Goal: Task Accomplishment & Management: Manage account settings

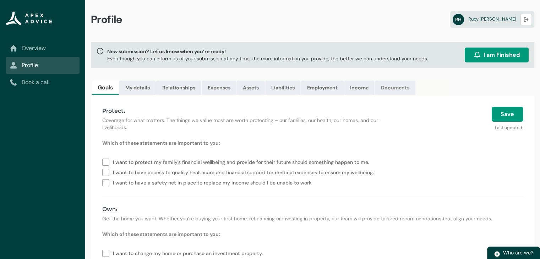
click at [387, 86] on link "Documents" at bounding box center [395, 88] width 40 height 14
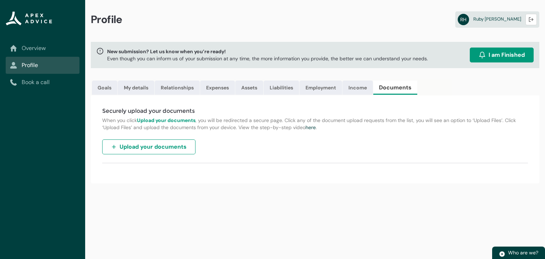
click at [178, 148] on span "Upload your documents" at bounding box center [153, 147] width 67 height 9
click at [357, 86] on link "Income" at bounding box center [358, 88] width 31 height 14
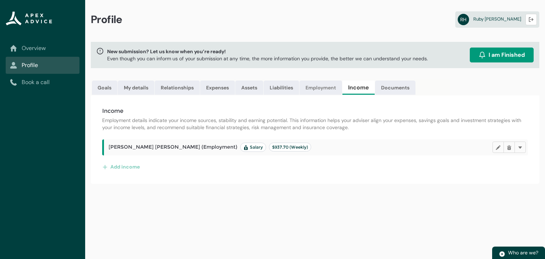
click at [327, 88] on link "Employment" at bounding box center [321, 88] width 43 height 14
click at [292, 84] on link "Liabilities" at bounding box center [282, 88] width 36 height 14
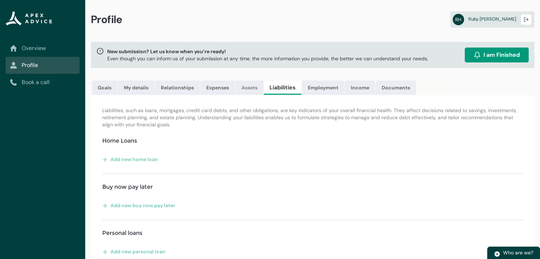
click at [249, 86] on link "Assets" at bounding box center [249, 88] width 28 height 14
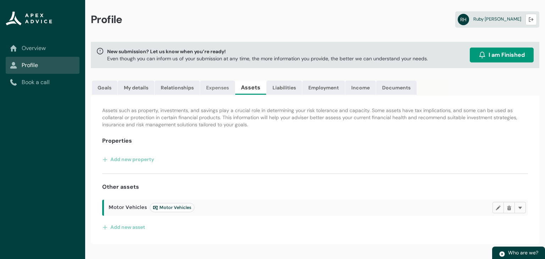
click at [210, 83] on link "Expenses" at bounding box center [217, 88] width 35 height 14
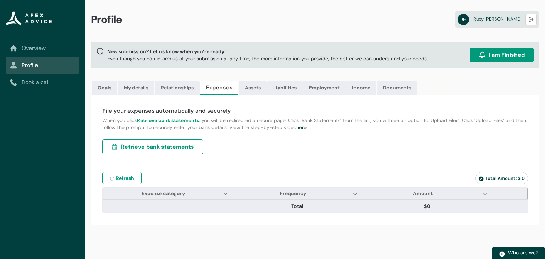
click at [184, 145] on span "Retrieve bank statements" at bounding box center [157, 147] width 73 height 9
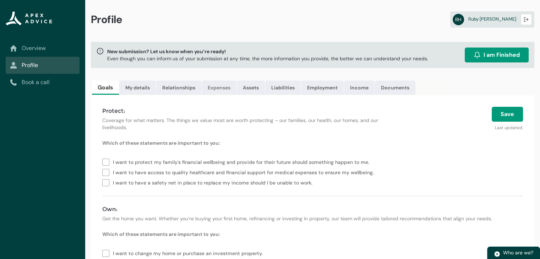
click at [214, 85] on link "Expenses" at bounding box center [219, 88] width 35 height 14
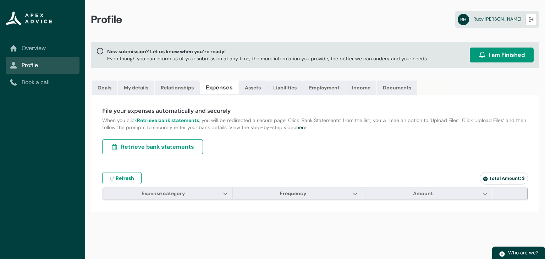
type input "***"
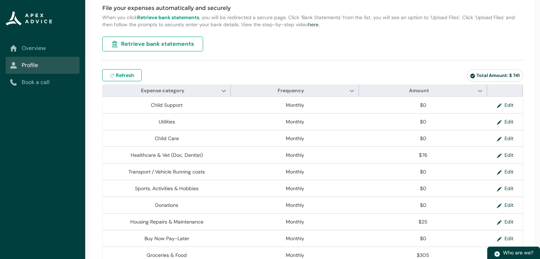
scroll to position [96, 0]
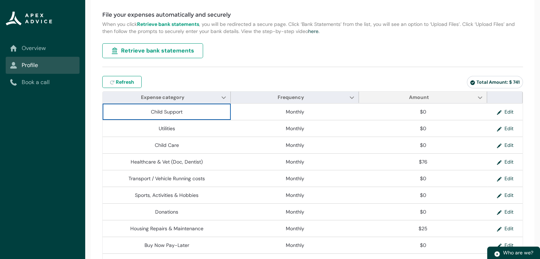
click at [445, 98] on span "Amount Show Amount column actions" at bounding box center [423, 97] width 128 height 11
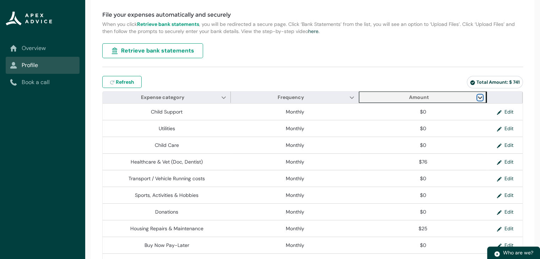
click at [478, 97] on lightning-primitive-icon "Amount" at bounding box center [480, 97] width 5 height 5
click at [353, 95] on lightning-primitive-icon "Frequency" at bounding box center [351, 97] width 5 height 5
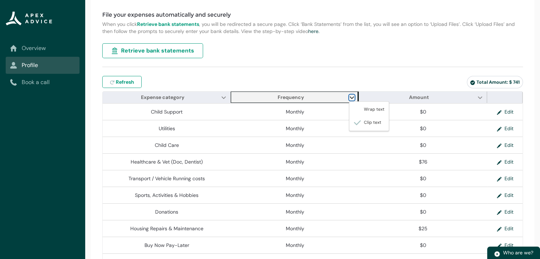
click at [353, 95] on lightning-primitive-icon "Frequency" at bounding box center [351, 97] width 5 height 5
click at [213, 96] on span "Expense category Show Expense category column actions" at bounding box center [167, 97] width 128 height 11
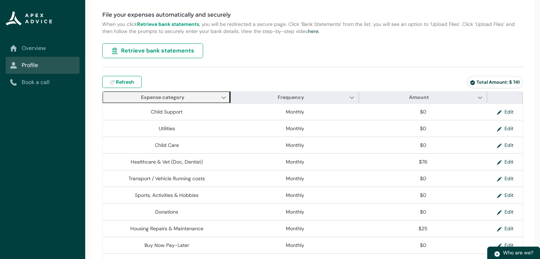
click at [213, 96] on span "Expense category Show Expense category column actions" at bounding box center [167, 97] width 128 height 11
click at [244, 81] on div "Refresh expenses Refresh" at bounding box center [242, 82] width 281 height 12
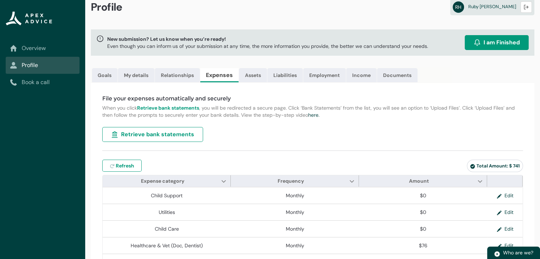
scroll to position [0, 0]
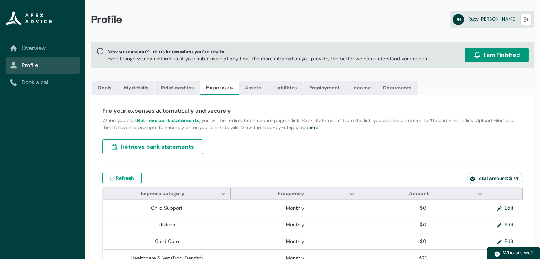
click at [257, 89] on link "Assets" at bounding box center [253, 88] width 28 height 14
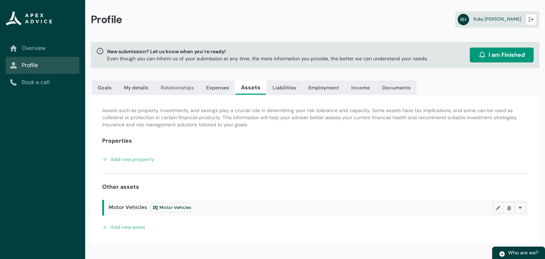
click at [176, 86] on link "Relationships" at bounding box center [177, 88] width 45 height 14
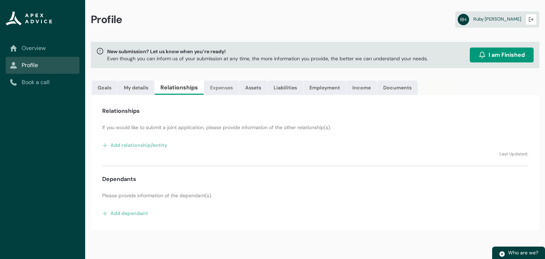
click at [214, 90] on link "Expenses" at bounding box center [221, 88] width 35 height 14
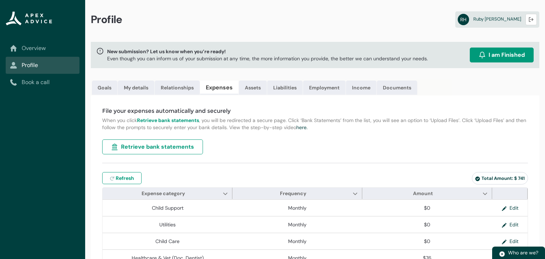
type input "***"
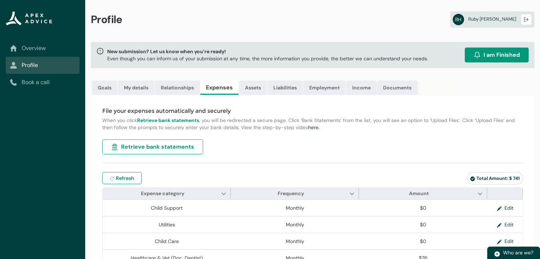
click at [37, 47] on link "Overview" at bounding box center [42, 48] width 65 height 9
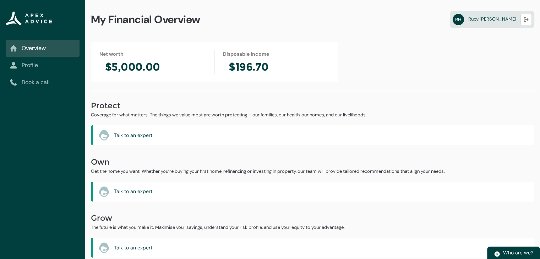
click at [46, 72] on lightning-vertical-navigation-item-icon "Profile" at bounding box center [43, 65] width 74 height 17
click at [40, 63] on link "Profile" at bounding box center [42, 65] width 65 height 9
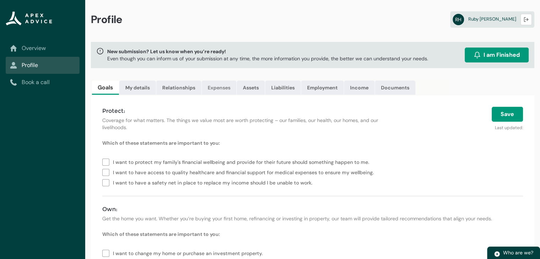
click at [214, 83] on link "Expenses" at bounding box center [219, 88] width 35 height 14
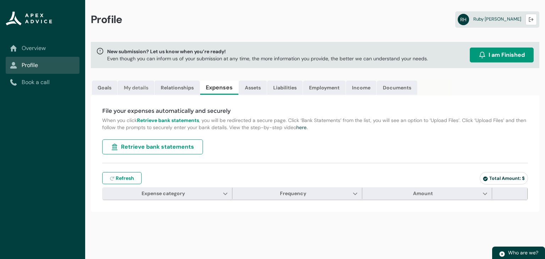
type input "***"
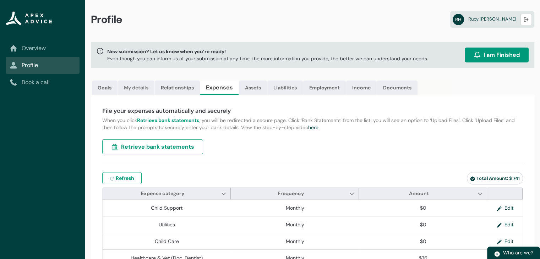
click at [135, 83] on link "My details" at bounding box center [136, 88] width 37 height 14
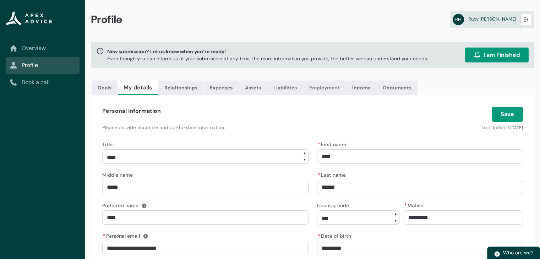
click at [322, 90] on link "Employment" at bounding box center [324, 88] width 43 height 14
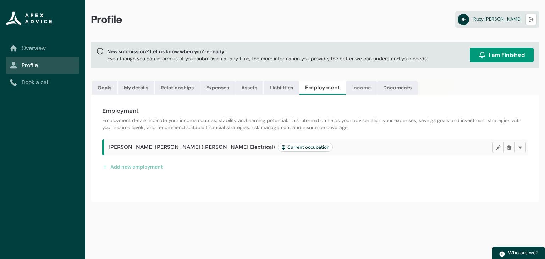
click at [356, 86] on link "Income" at bounding box center [362, 88] width 31 height 14
drag, startPoint x: 497, startPoint y: 147, endPoint x: 430, endPoint y: 166, distance: 69.8
click at [430, 166] on div "Add income" at bounding box center [315, 166] width 426 height 11
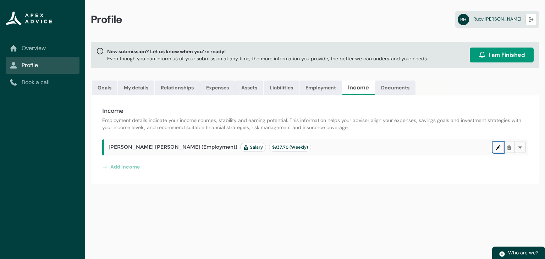
click at [495, 144] on button "Edit" at bounding box center [498, 147] width 11 height 11
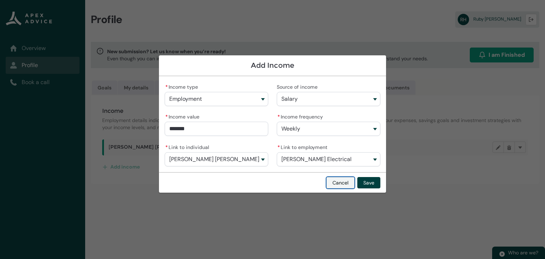
click at [337, 180] on button "Cancel" at bounding box center [341, 182] width 28 height 11
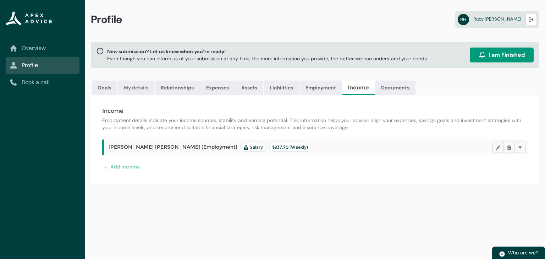
click at [136, 81] on link "My details" at bounding box center [136, 88] width 37 height 14
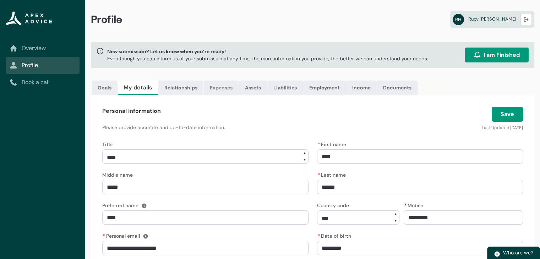
click at [223, 87] on link "Expenses" at bounding box center [221, 88] width 35 height 14
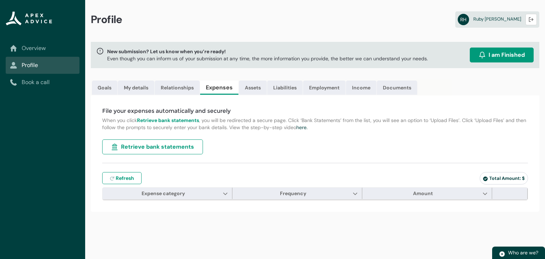
type input "***"
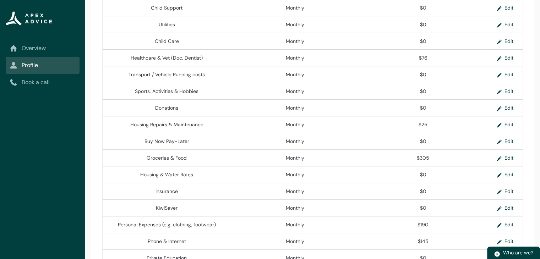
scroll to position [247, 0]
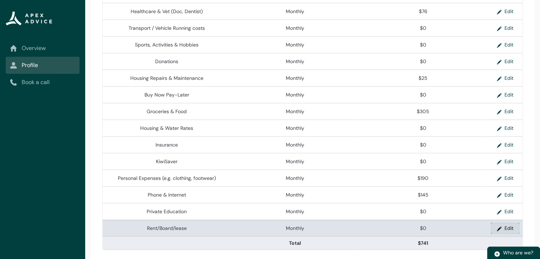
click at [495, 226] on button "Edit" at bounding box center [505, 228] width 28 height 11
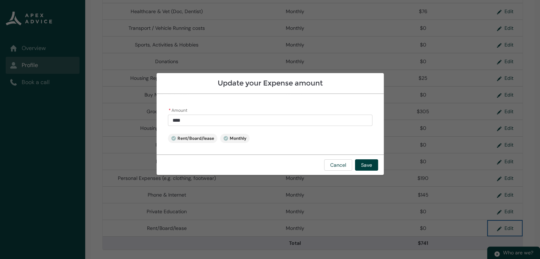
type input "*"
click at [189, 120] on input "*" at bounding box center [270, 120] width 205 height 11
click at [340, 164] on button "Cancel" at bounding box center [338, 164] width 28 height 11
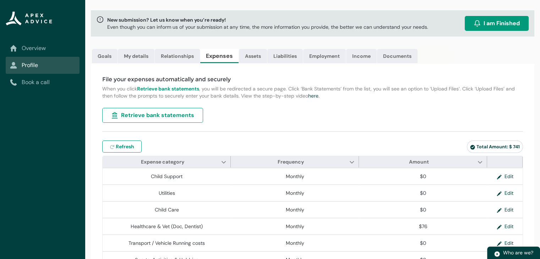
scroll to position [0, 0]
